Goal: Check status: Check status

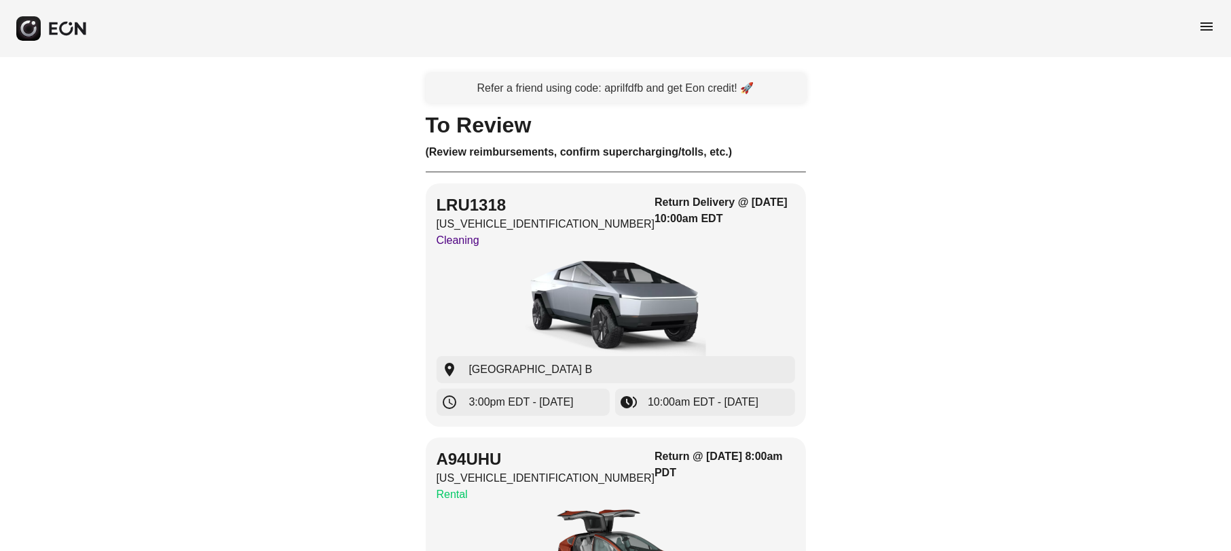
click at [1208, 26] on span "menu" at bounding box center [1207, 26] width 16 height 16
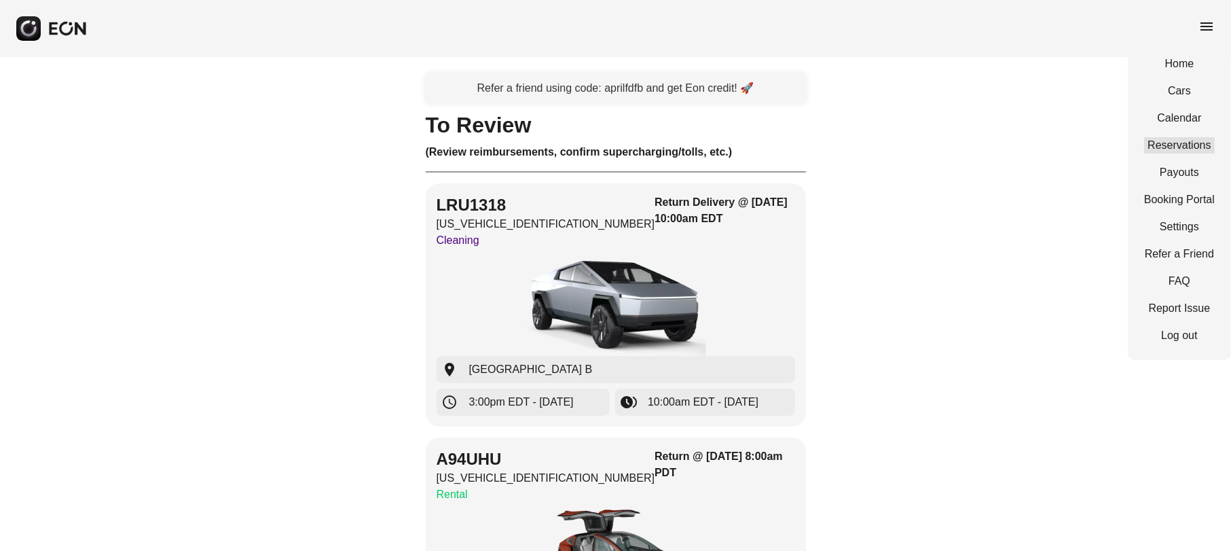
click at [1177, 143] on link "Reservations" at bounding box center [1180, 145] width 71 height 16
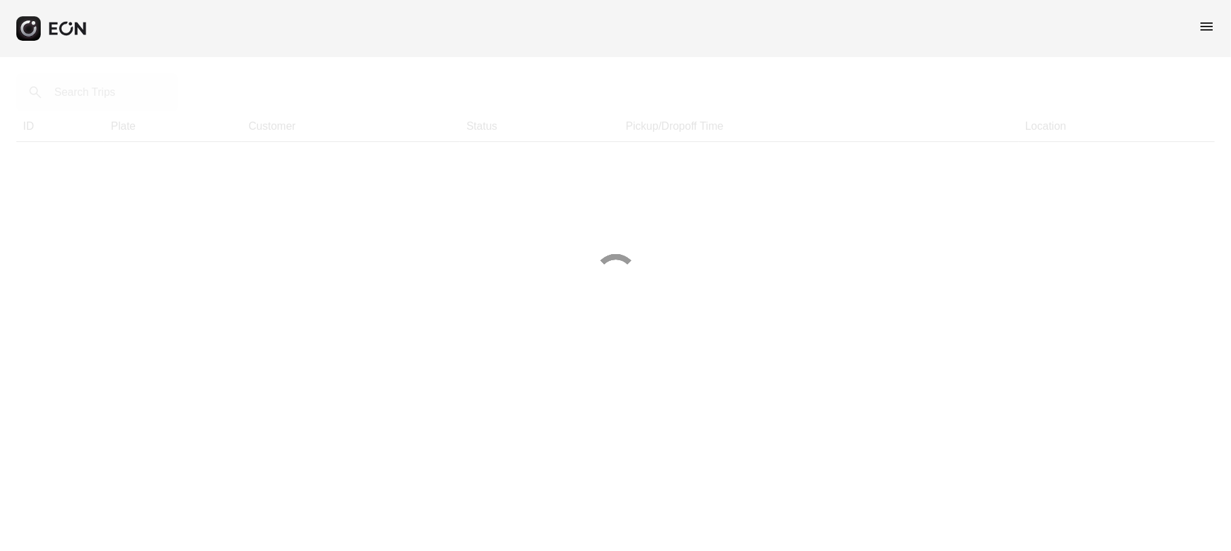
click at [95, 86] on div at bounding box center [615, 275] width 1231 height 551
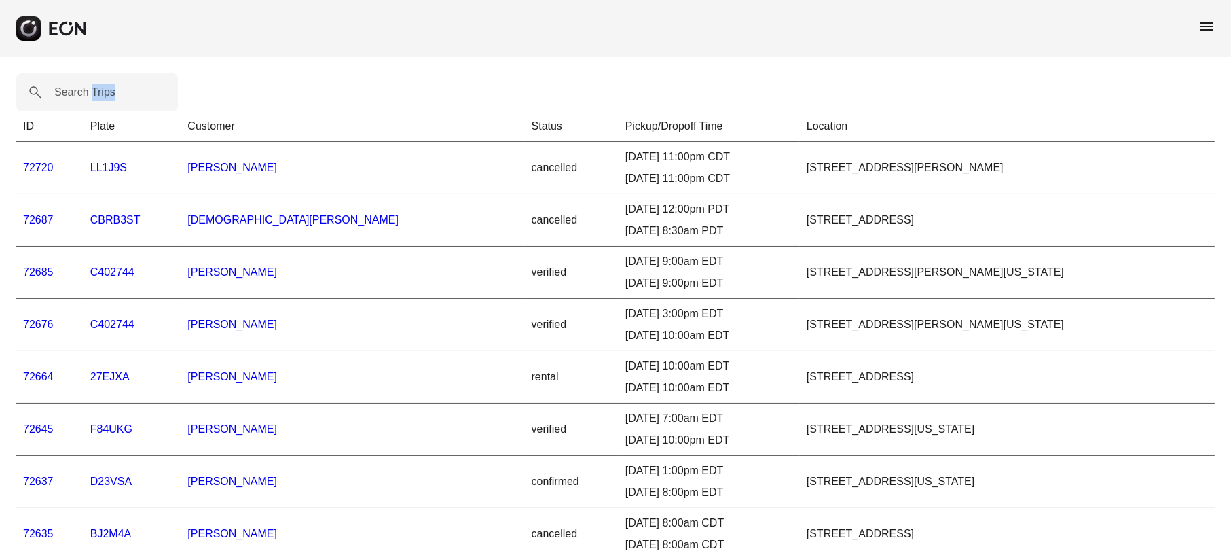
click at [100, 96] on label "Search Trips" at bounding box center [84, 92] width 61 height 16
click at [100, 96] on Trips "Search Trips" at bounding box center [97, 92] width 162 height 38
click at [88, 94] on label "Search Trips" at bounding box center [84, 92] width 61 height 16
click at [88, 94] on Trips "Search Trips" at bounding box center [97, 92] width 162 height 38
paste Trips "*****"
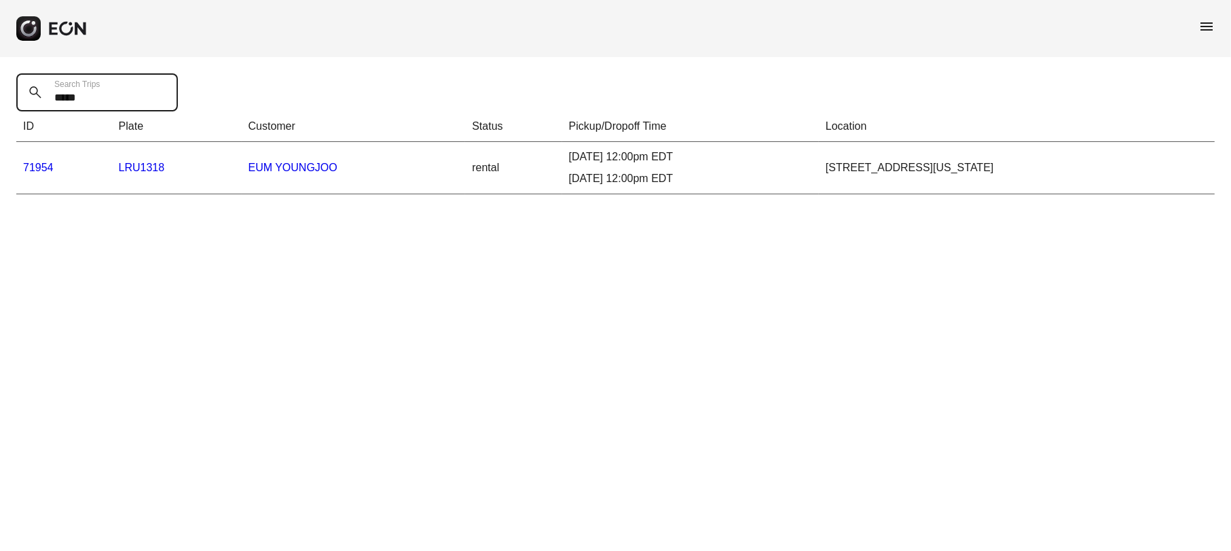
type Trips "*****"
click at [45, 166] on link "71954" at bounding box center [38, 168] width 31 height 12
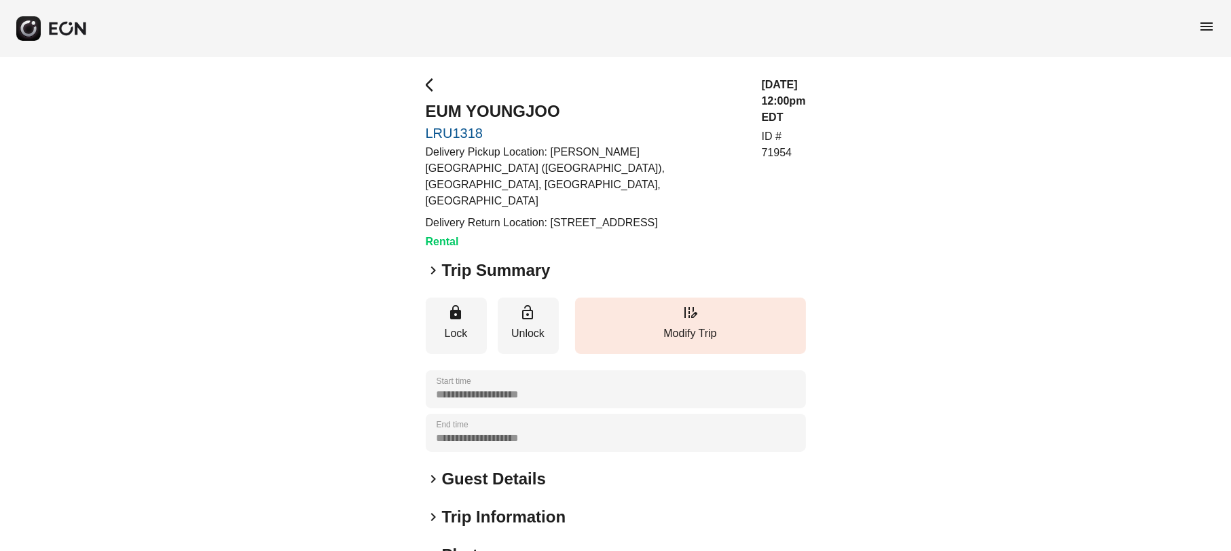
click at [430, 262] on span "keyboard_arrow_right" at bounding box center [434, 270] width 16 height 16
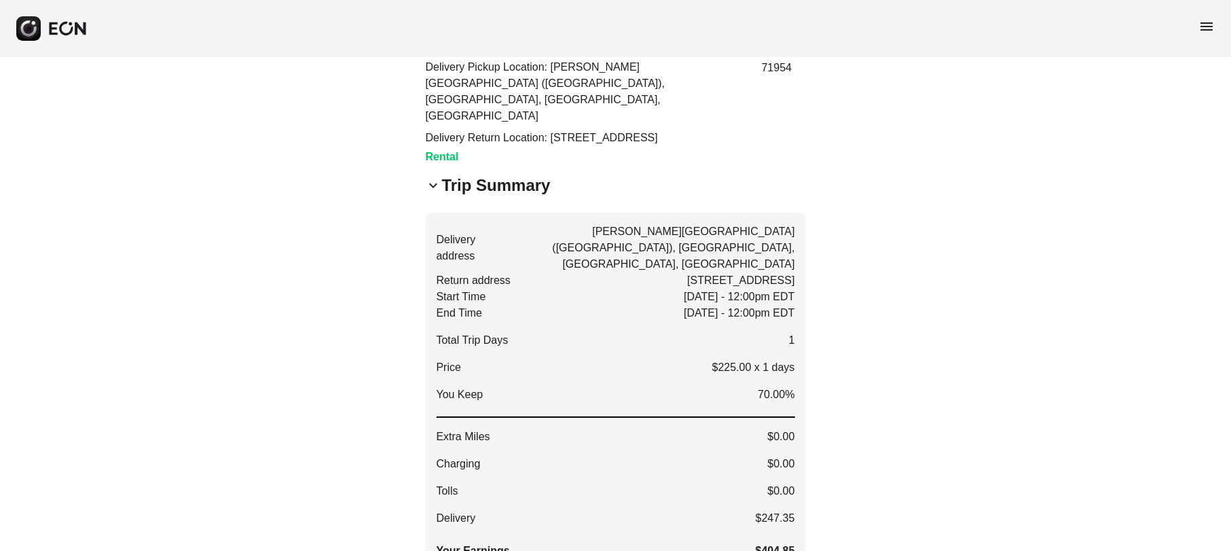
scroll to position [170, 0]
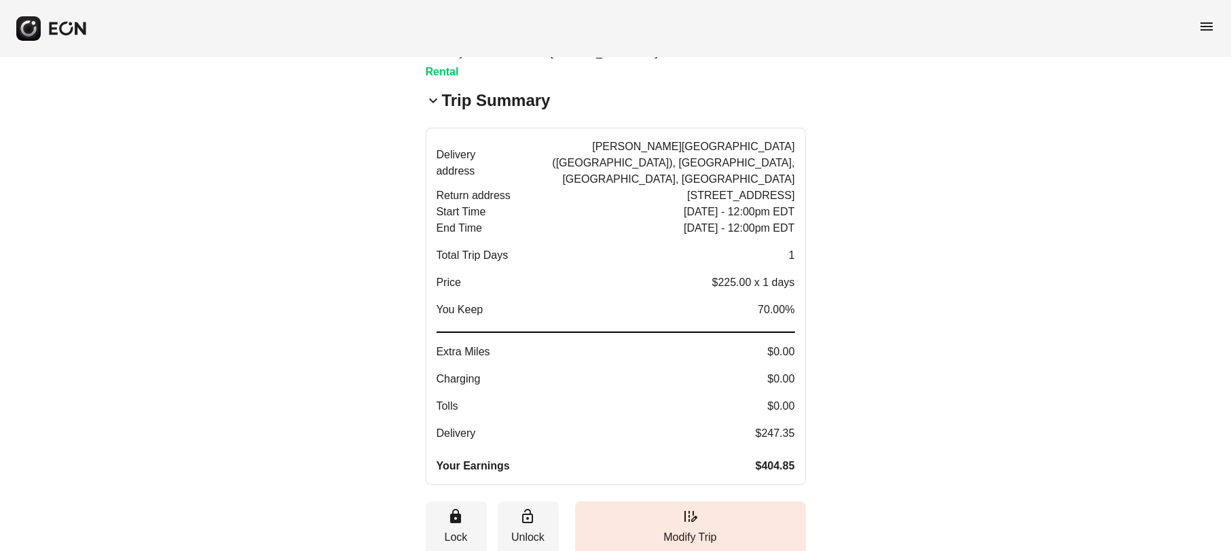
drag, startPoint x: 598, startPoint y: 162, endPoint x: 778, endPoint y: 166, distance: 180.7
click at [778, 187] on span "[STREET_ADDRESS]" at bounding box center [740, 195] width 107 height 16
drag, startPoint x: 747, startPoint y: 166, endPoint x: 758, endPoint y: 166, distance: 10.9
click at [758, 187] on span "[STREET_ADDRESS]" at bounding box center [740, 195] width 107 height 16
drag, startPoint x: 435, startPoint y: 400, endPoint x: 787, endPoint y: 404, distance: 351.9
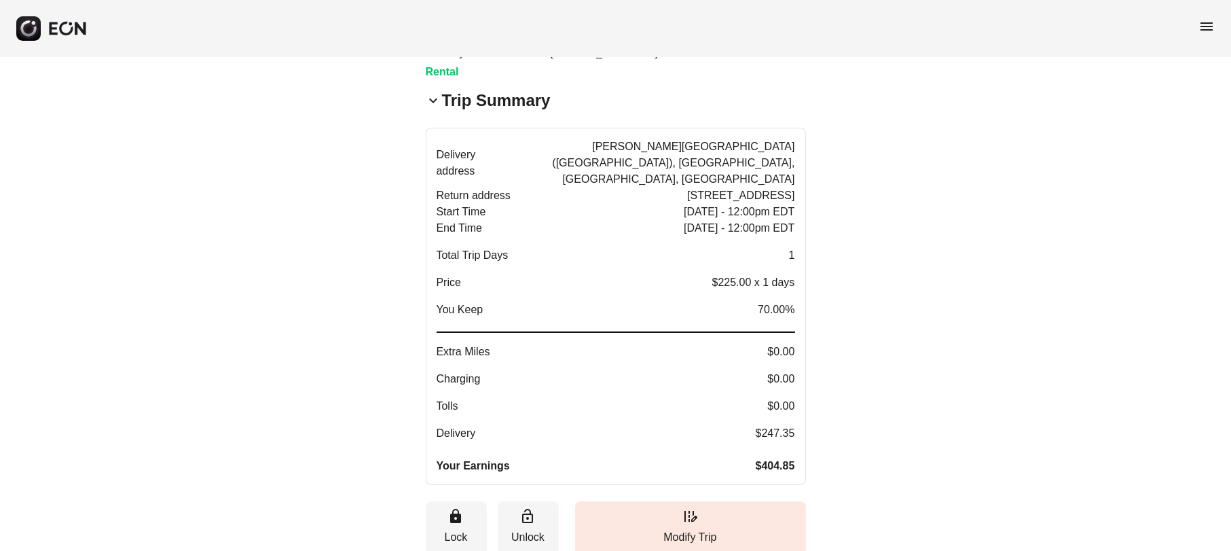
click at [787, 404] on button "Delivery address [PERSON_NAME][GEOGRAPHIC_DATA] ([GEOGRAPHIC_DATA]), [GEOGRAPHI…" at bounding box center [616, 306] width 380 height 357
drag, startPoint x: 746, startPoint y: 409, endPoint x: 798, endPoint y: 412, distance: 52.4
click at [798, 412] on button "Delivery address [PERSON_NAME][GEOGRAPHIC_DATA] ([GEOGRAPHIC_DATA]), [GEOGRAPHI…" at bounding box center [616, 306] width 380 height 357
drag, startPoint x: 593, startPoint y: 158, endPoint x: 744, endPoint y: 153, distance: 151.5
click at [737, 152] on div "Delivery address [PERSON_NAME][GEOGRAPHIC_DATA] ([GEOGRAPHIC_DATA]), [GEOGRAPHI…" at bounding box center [616, 307] width 359 height 336
